Goal: Obtain resource: Download file/media

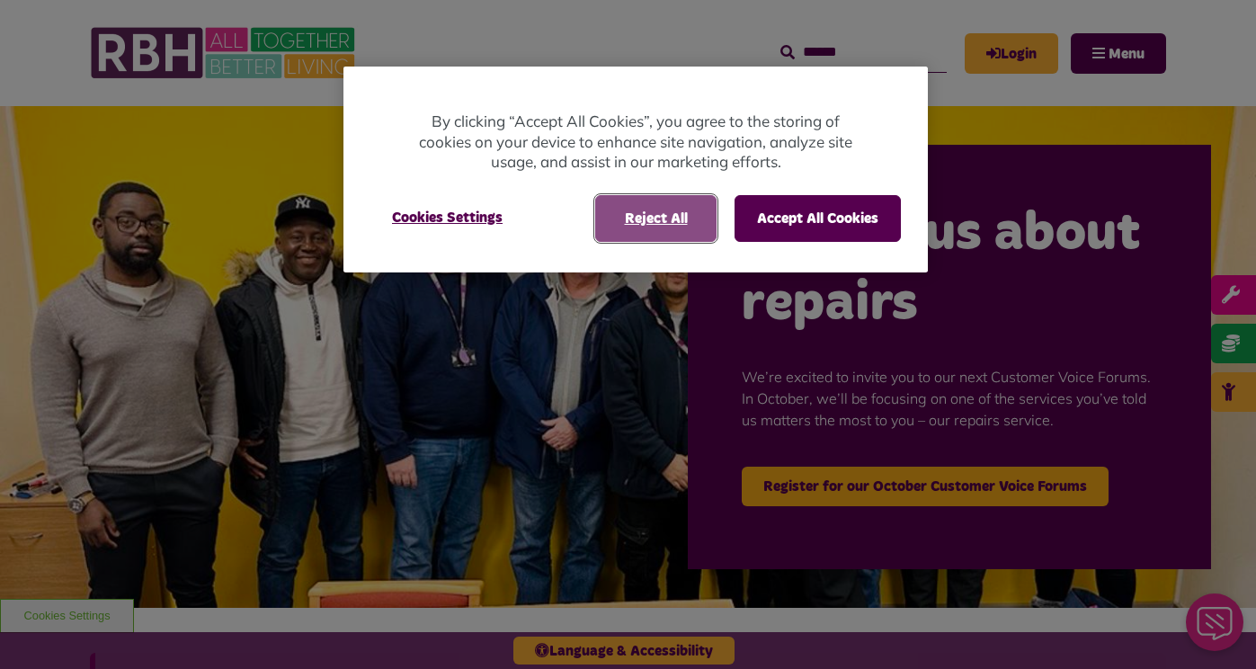
click at [679, 228] on button "Reject All" at bounding box center [655, 218] width 121 height 47
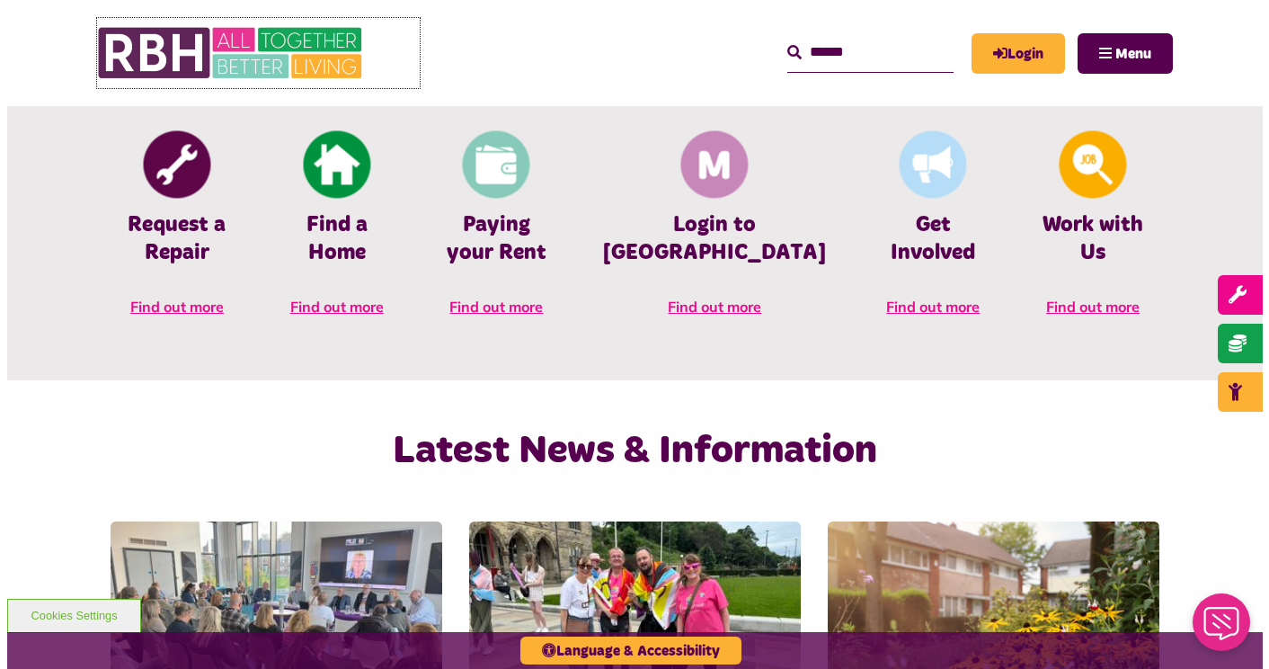
scroll to position [673, 0]
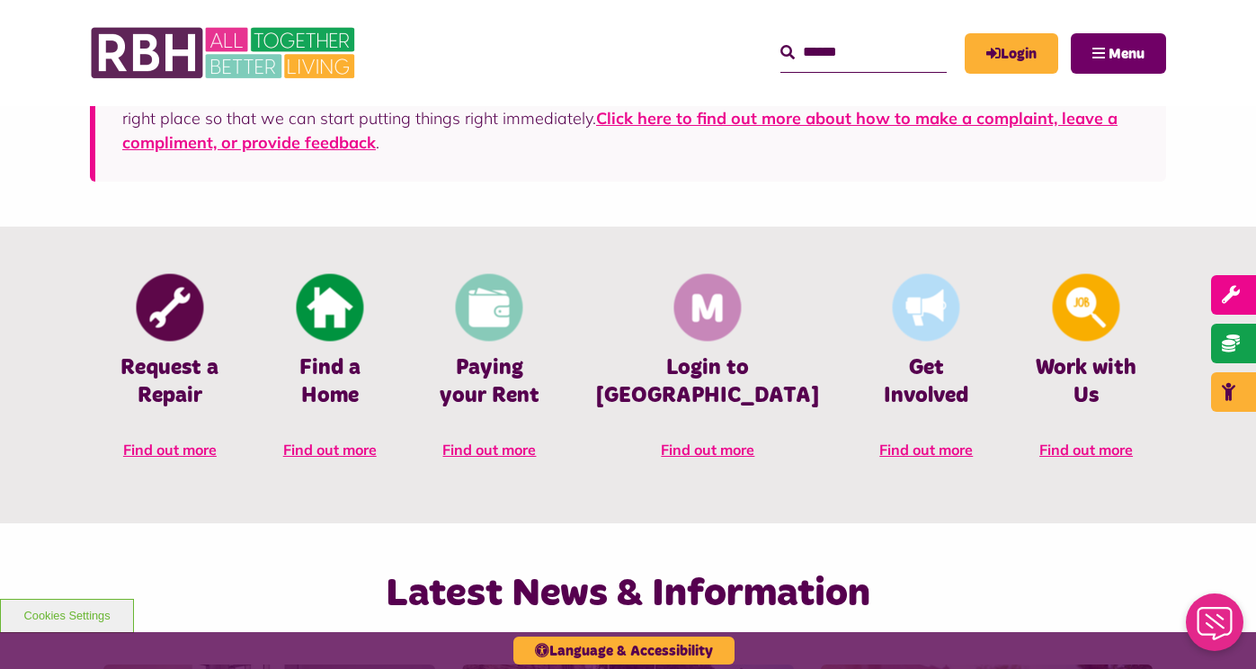
click at [1118, 55] on span "Menu" at bounding box center [1126, 54] width 36 height 14
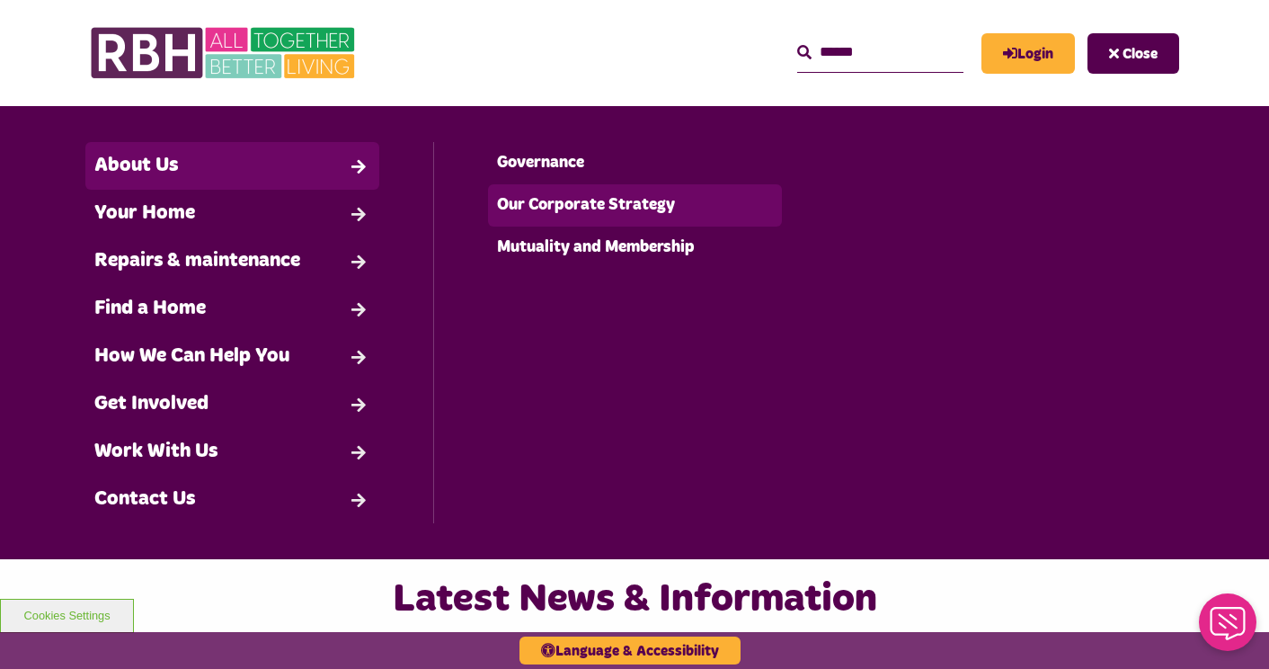
click at [598, 207] on link "Our Corporate Strategy" at bounding box center [634, 205] width 293 height 42
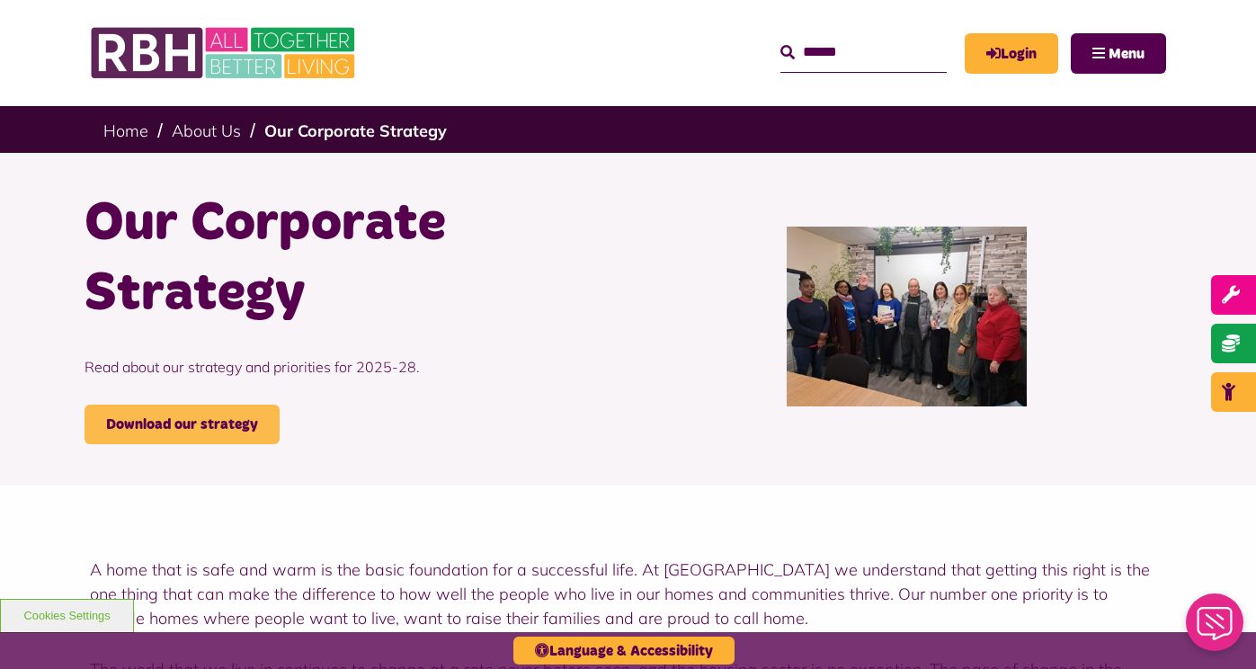
click at [207, 439] on link "Download our strategy" at bounding box center [182, 425] width 195 height 40
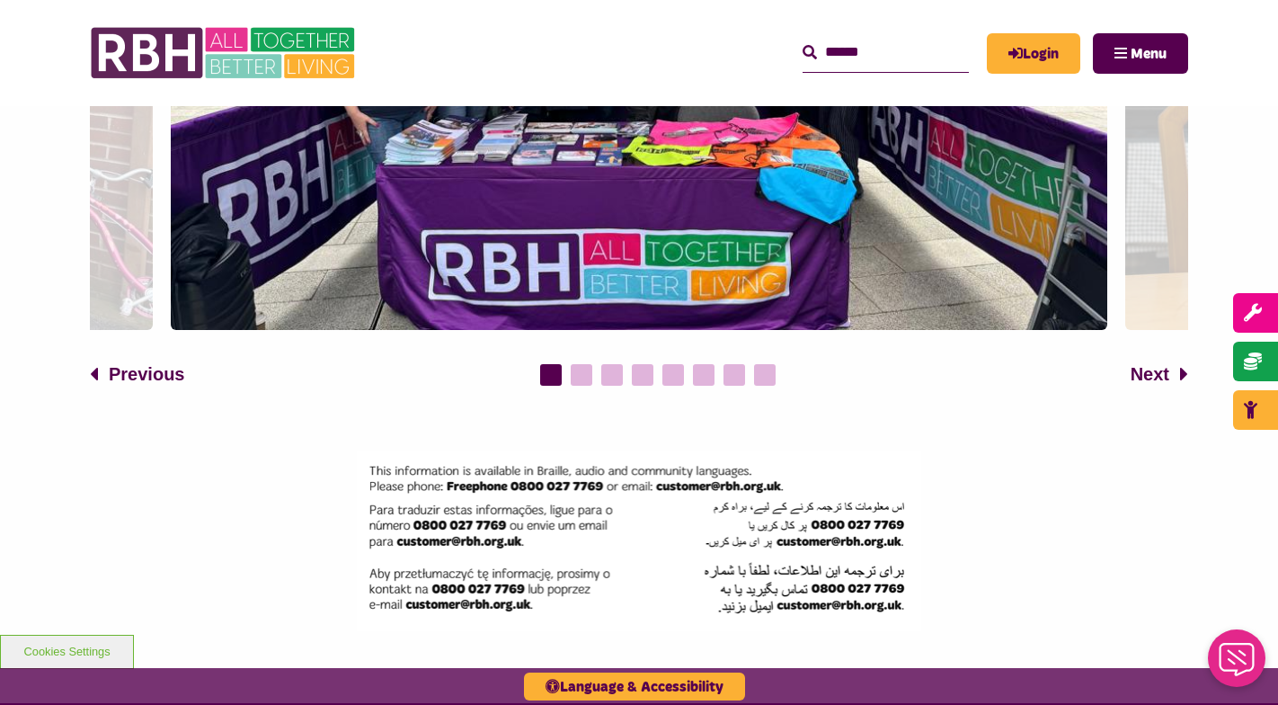
scroll to position [2269, 0]
